Goal: Find specific page/section: Find specific page/section

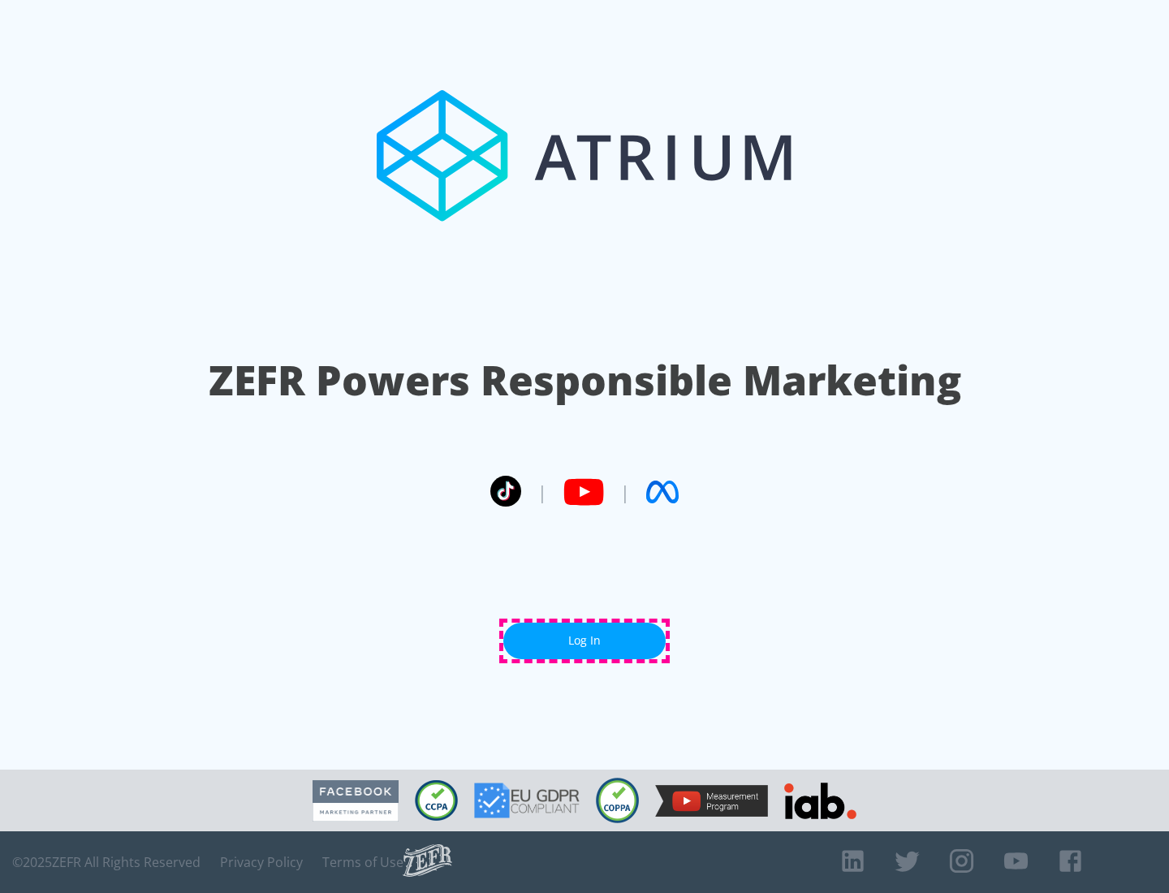
click at [584, 640] on link "Log In" at bounding box center [584, 641] width 162 height 37
